Goal: Navigation & Orientation: Find specific page/section

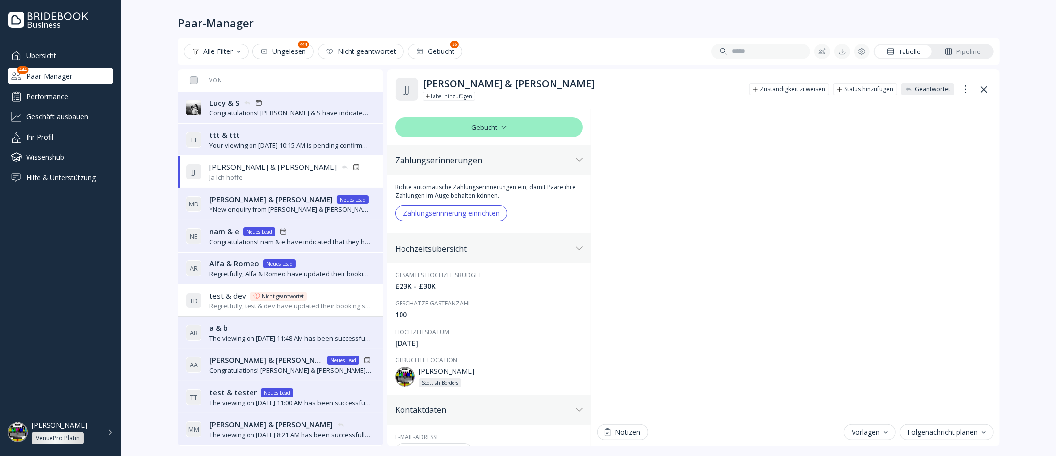
click at [56, 68] on div "Paar-Manager" at bounding box center [60, 76] width 105 height 16
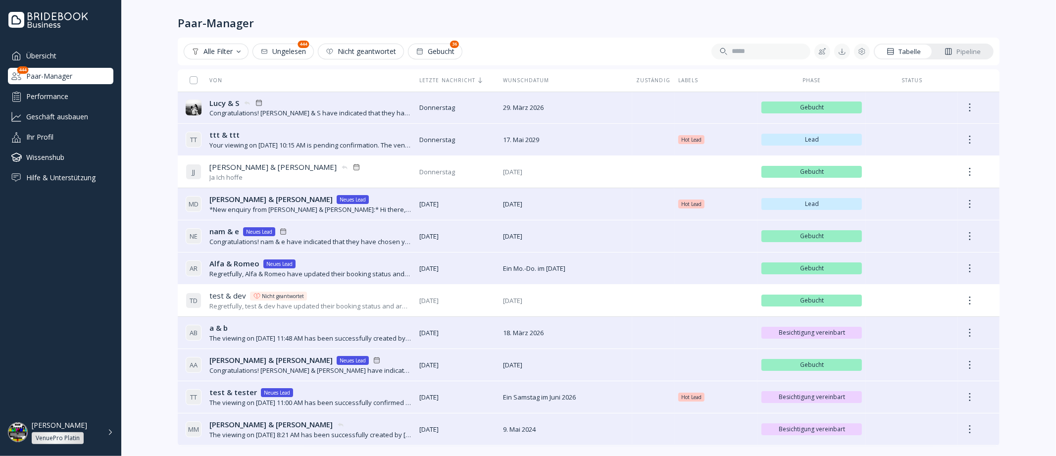
click at [63, 53] on div "Übersicht" at bounding box center [60, 56] width 105 height 16
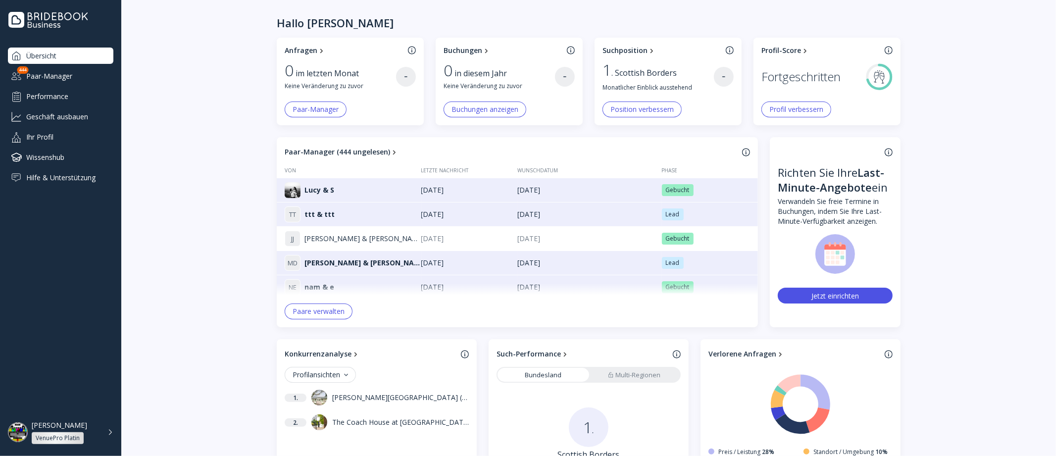
click at [89, 83] on div "Paar-Manager" at bounding box center [60, 76] width 105 height 16
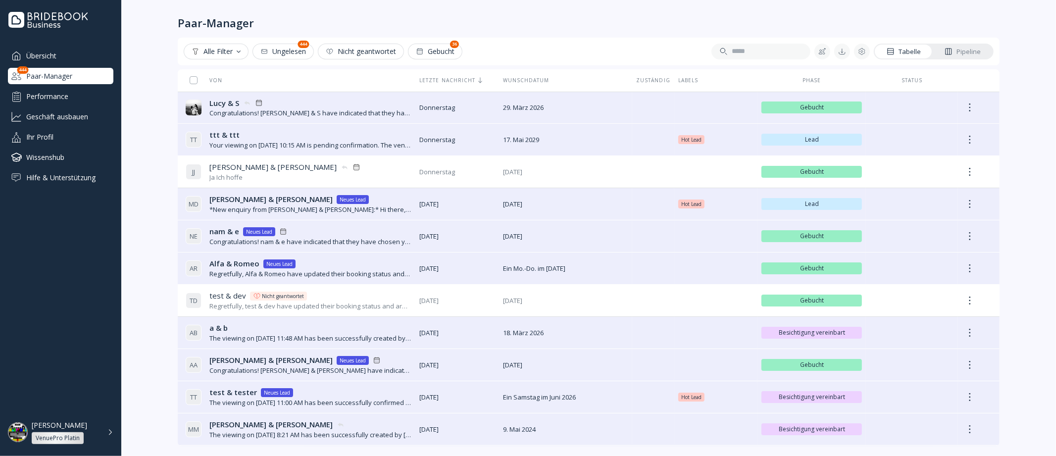
click at [982, 56] on link "Pipeline" at bounding box center [963, 52] width 60 height 14
